Goal: Information Seeking & Learning: Learn about a topic

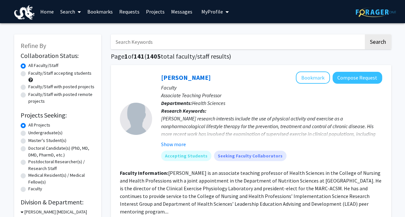
click at [157, 41] on input "Search Keywords" at bounding box center [237, 41] width 253 height 15
type input "VIP"
click at [365, 34] on button "Search" at bounding box center [378, 41] width 26 height 15
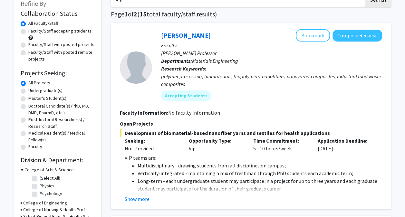
scroll to position [75, 0]
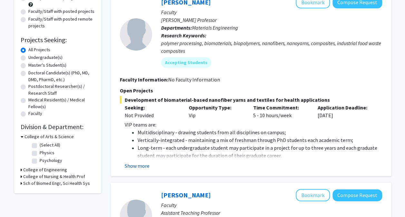
click at [136, 166] on button "Show more" at bounding box center [137, 166] width 25 height 8
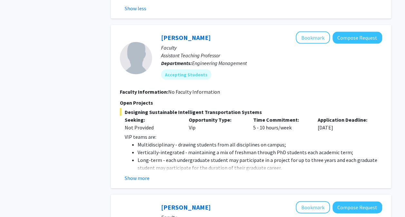
scroll to position [628, 0]
click at [129, 166] on fg-read-more "VIP teams are: Multidisciplinary - drawing students from all disciplines on cam…" at bounding box center [251, 157] width 262 height 49
click at [132, 174] on button "Show more" at bounding box center [137, 178] width 25 height 8
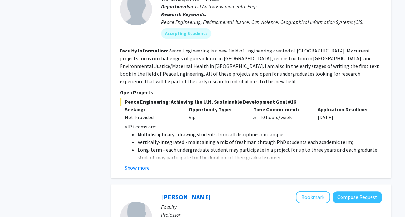
scroll to position [1289, 0]
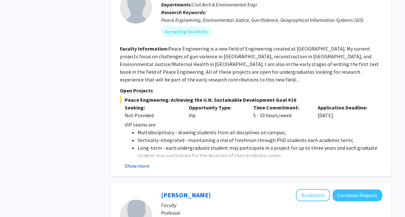
click at [142, 162] on button "Show more" at bounding box center [137, 166] width 25 height 8
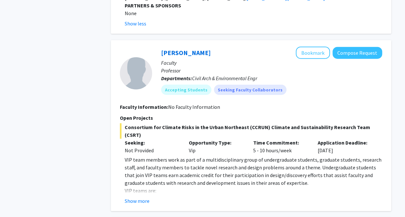
scroll to position [2004, 0]
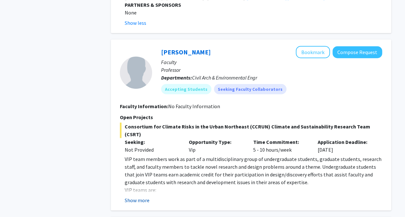
click at [134, 197] on button "Show more" at bounding box center [137, 201] width 25 height 8
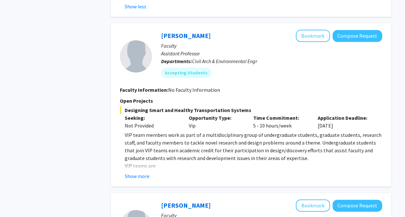
scroll to position [2716, 0]
click at [136, 172] on button "Show more" at bounding box center [137, 176] width 25 height 8
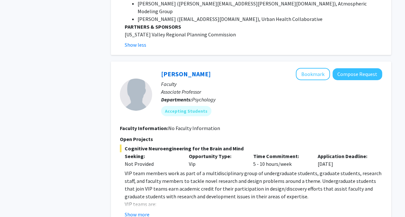
scroll to position [3436, 0]
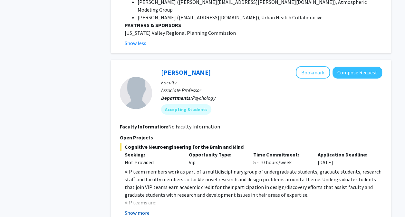
click at [138, 209] on button "Show more" at bounding box center [137, 213] width 25 height 8
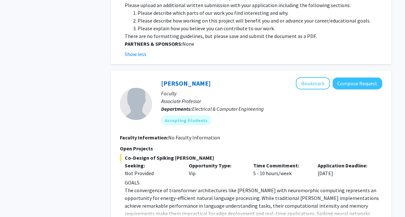
scroll to position [4399, 0]
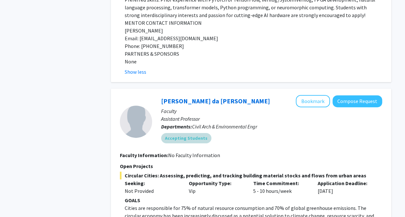
scroll to position [4940, 0]
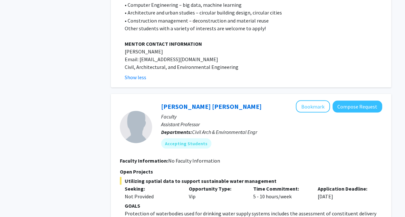
scroll to position [5428, 0]
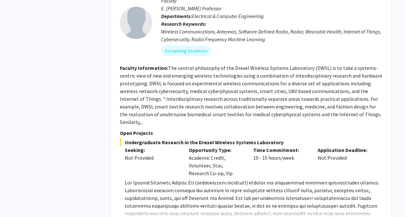
scroll to position [6151, 0]
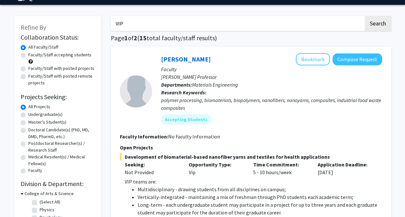
scroll to position [0, 0]
